Goal: Share content

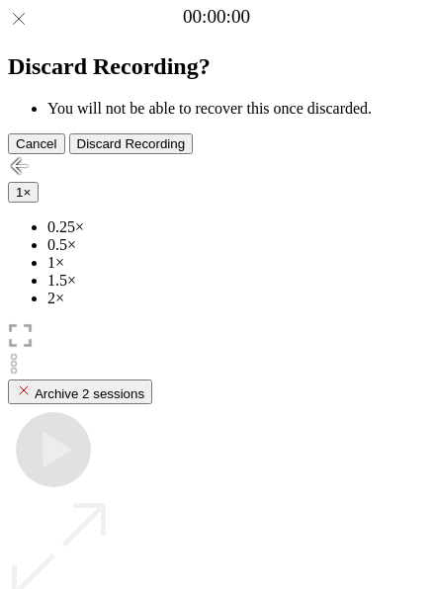
scroll to position [176, 0]
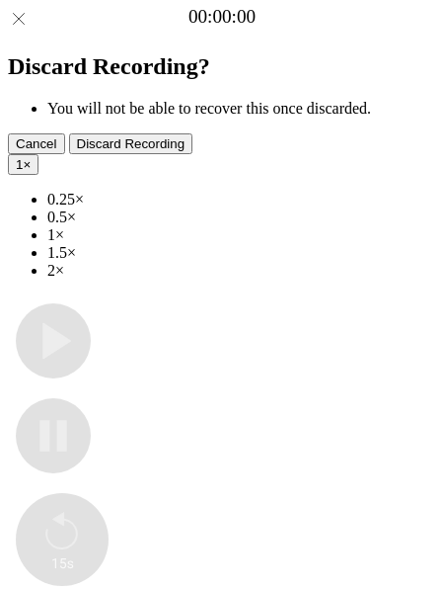
type input "**********"
